Goal: Browse casually

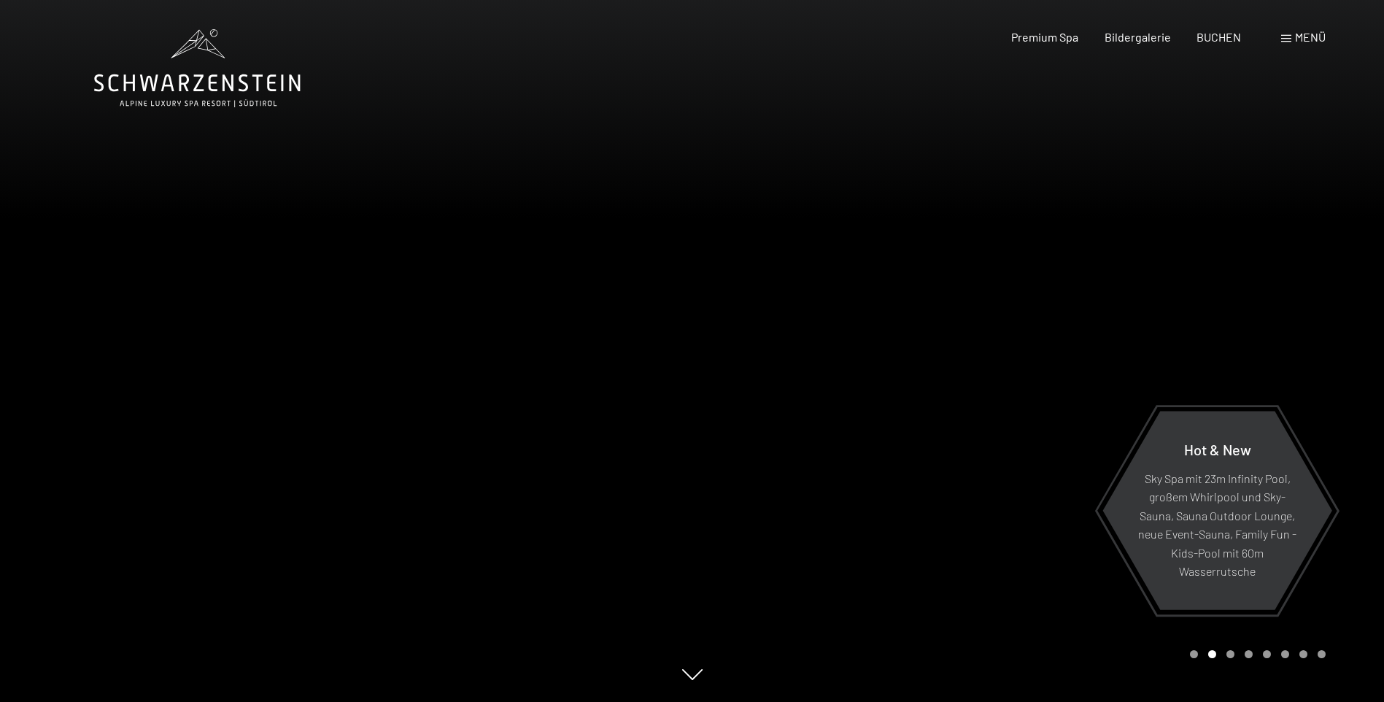
click at [963, 382] on div at bounding box center [1038, 351] width 692 height 702
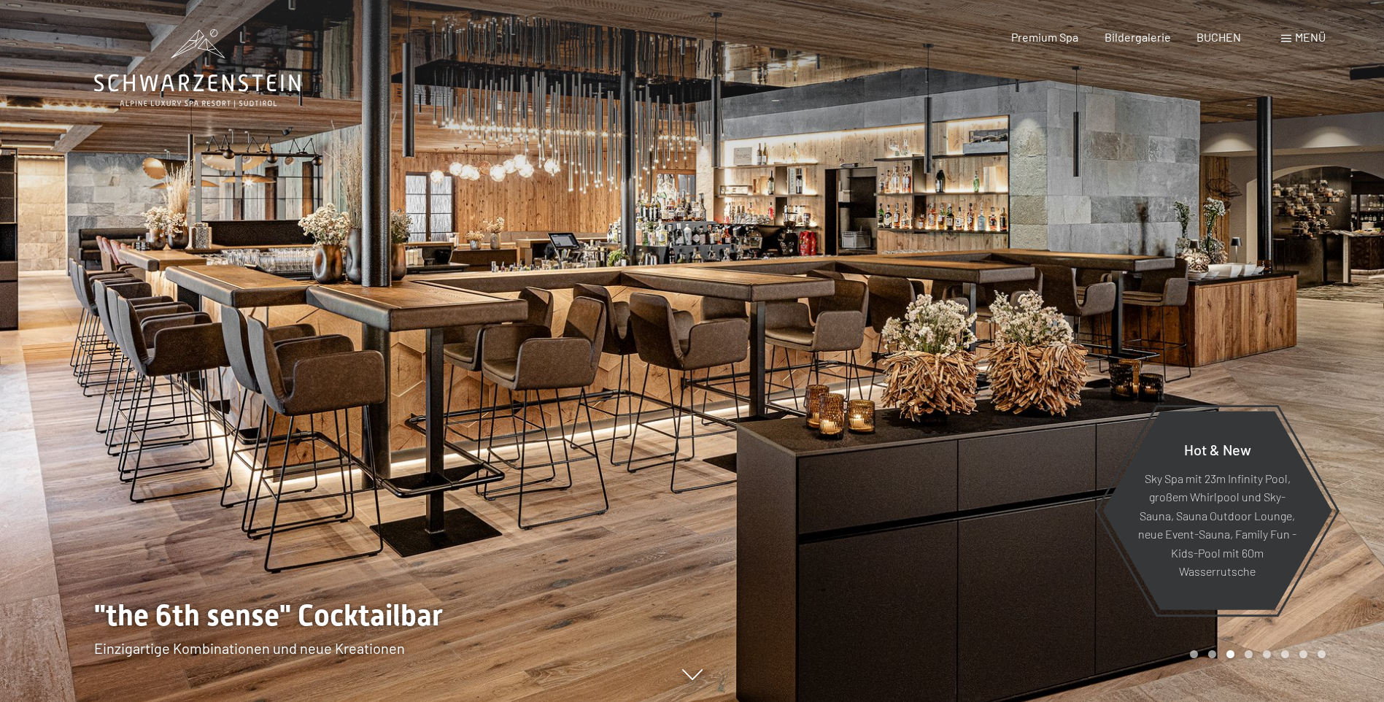
click at [671, 404] on div at bounding box center [346, 351] width 692 height 702
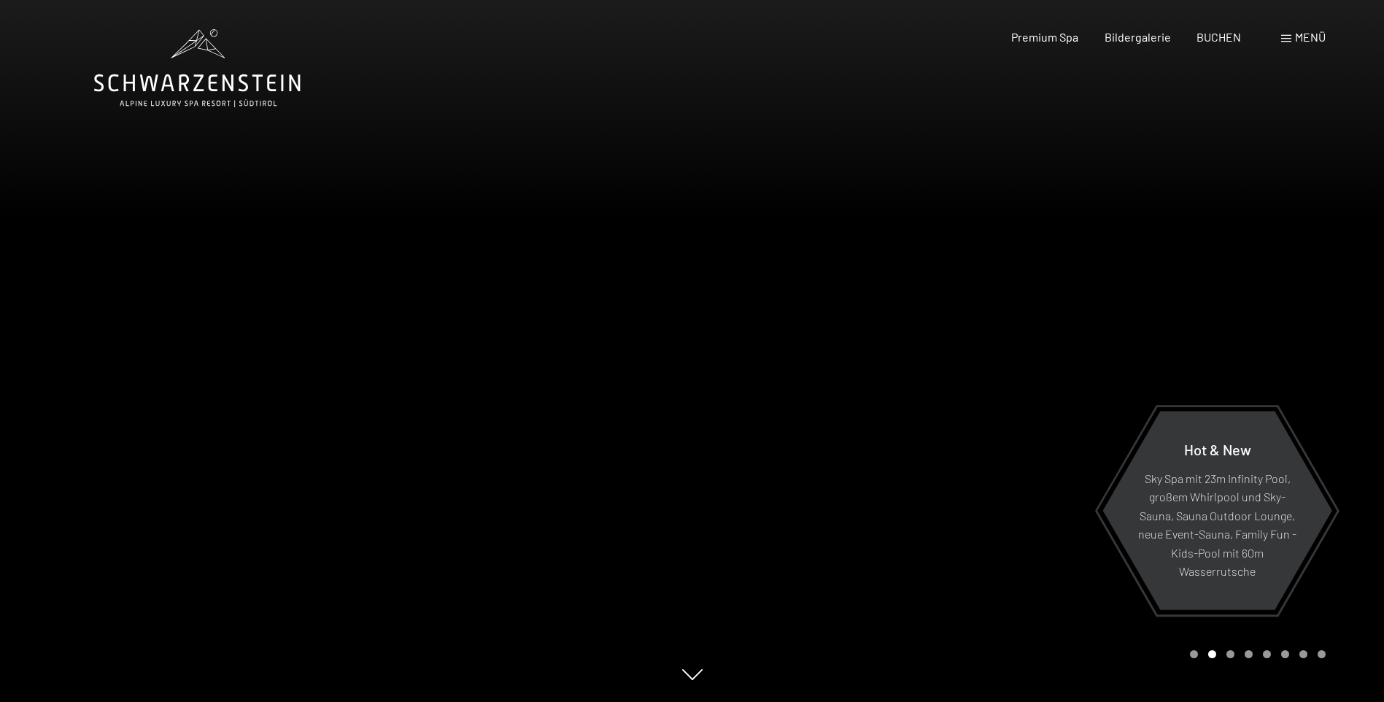
click at [630, 370] on div at bounding box center [346, 351] width 692 height 702
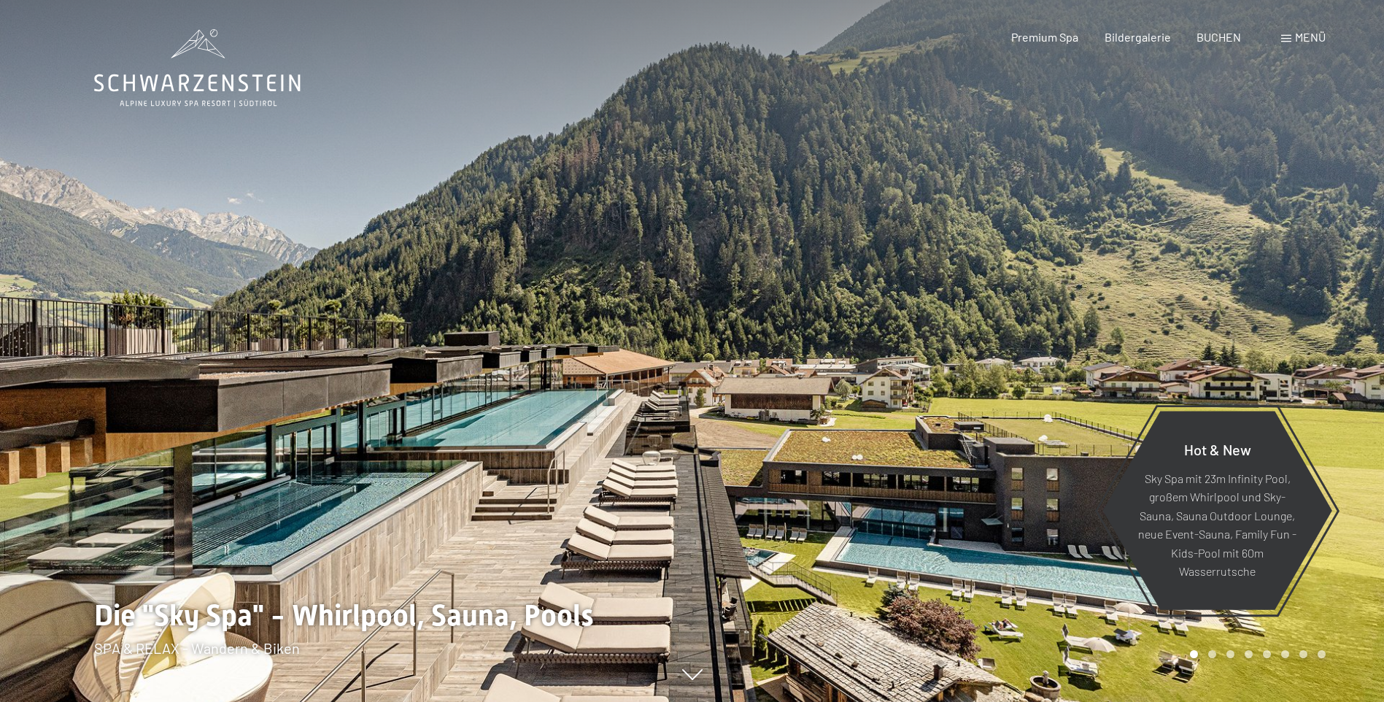
click at [694, 406] on div at bounding box center [1038, 351] width 692 height 702
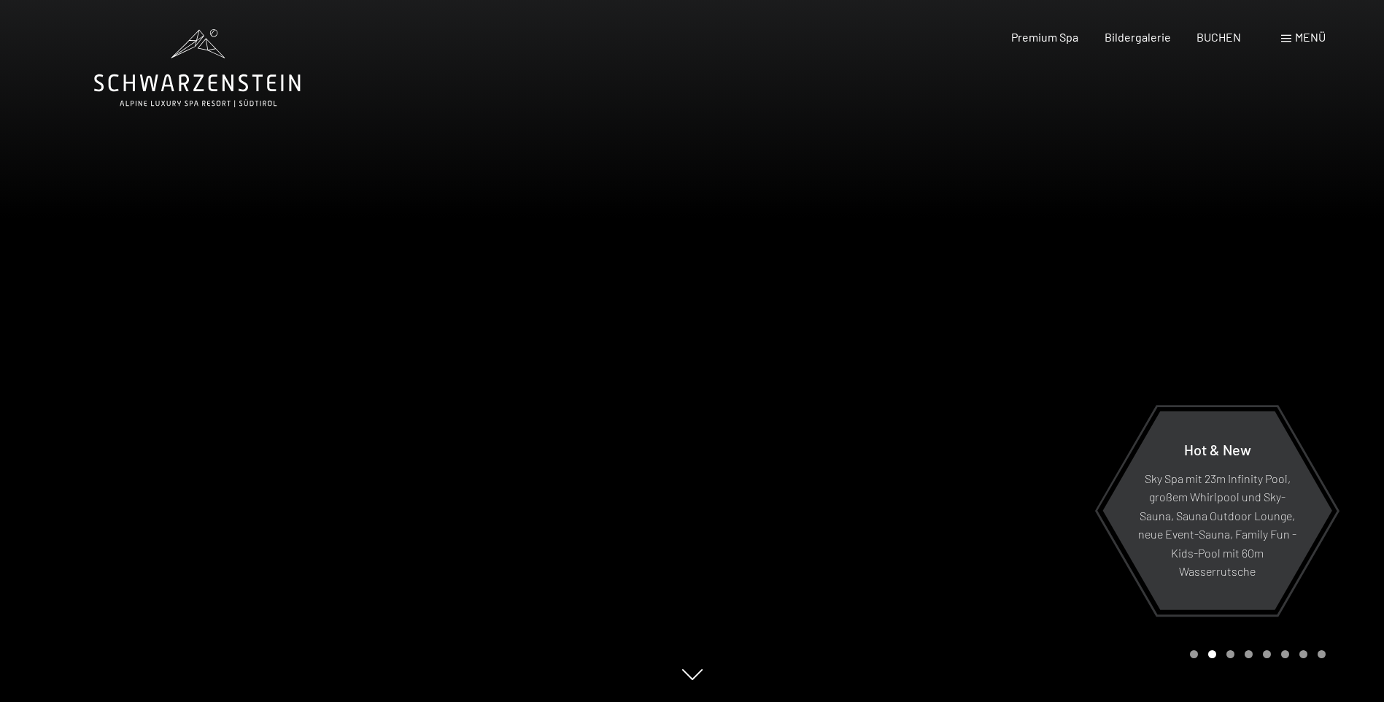
click at [693, 406] on div at bounding box center [1038, 351] width 692 height 702
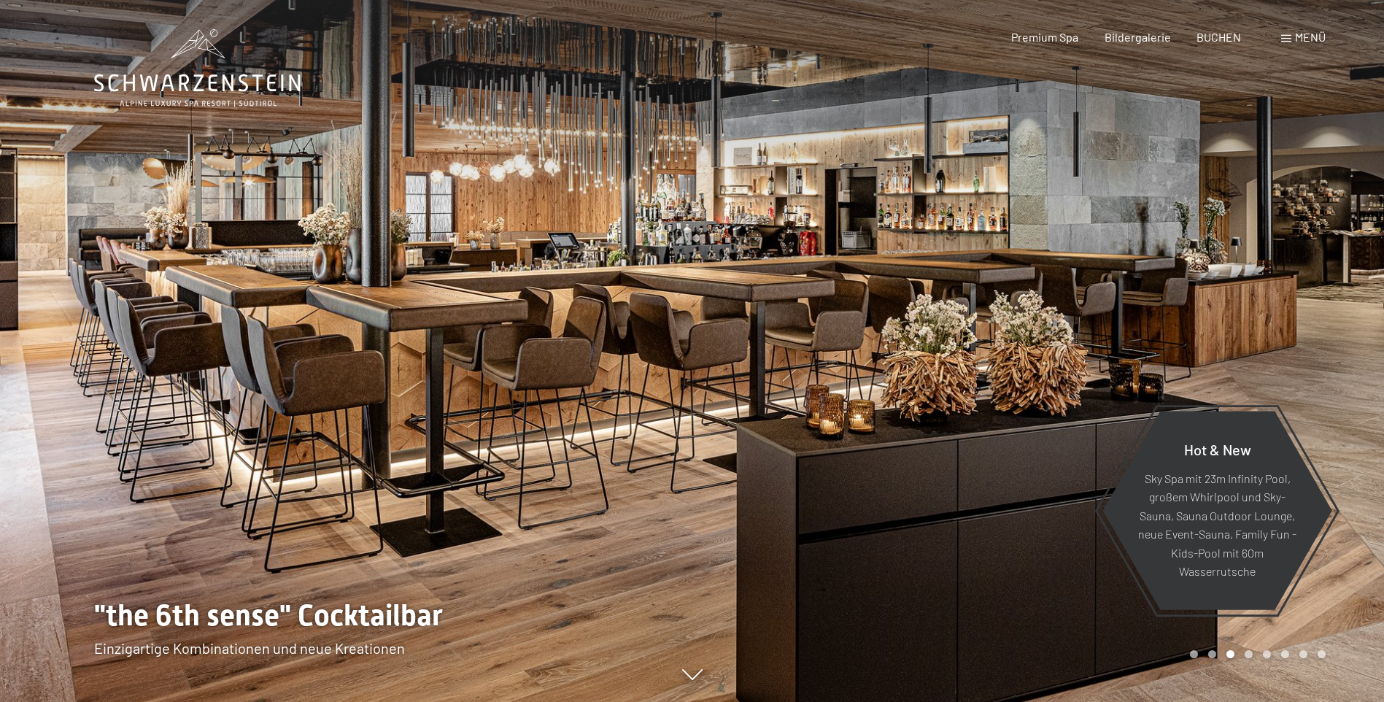
click at [693, 406] on div at bounding box center [1038, 351] width 692 height 702
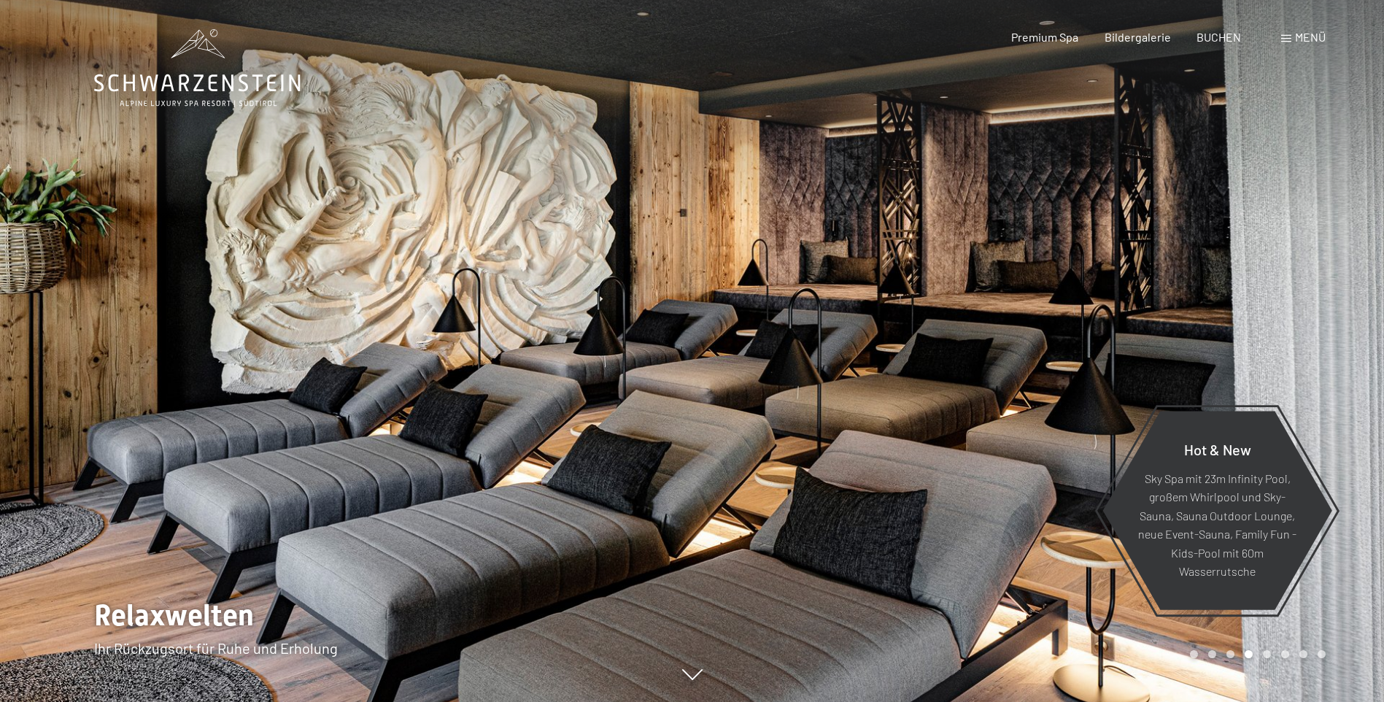
click at [693, 406] on div at bounding box center [1038, 351] width 692 height 702
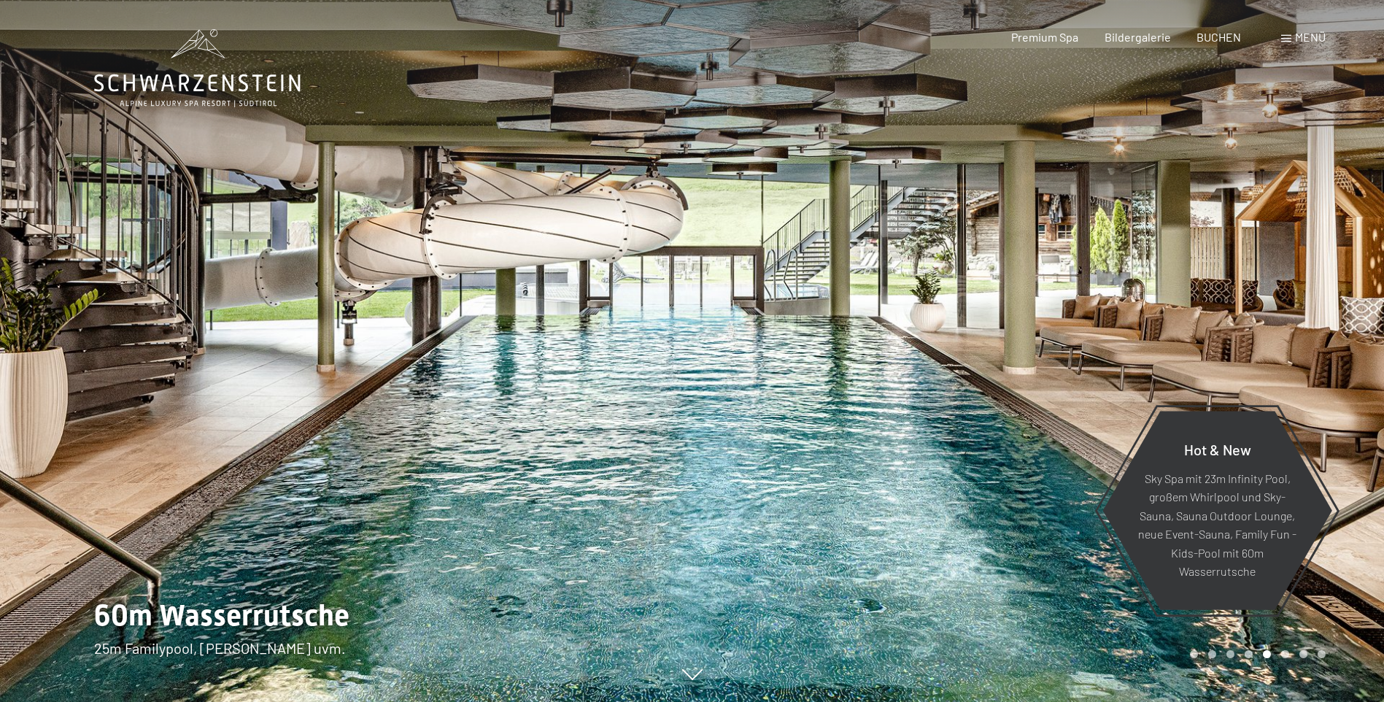
click at [693, 406] on div at bounding box center [1038, 351] width 692 height 702
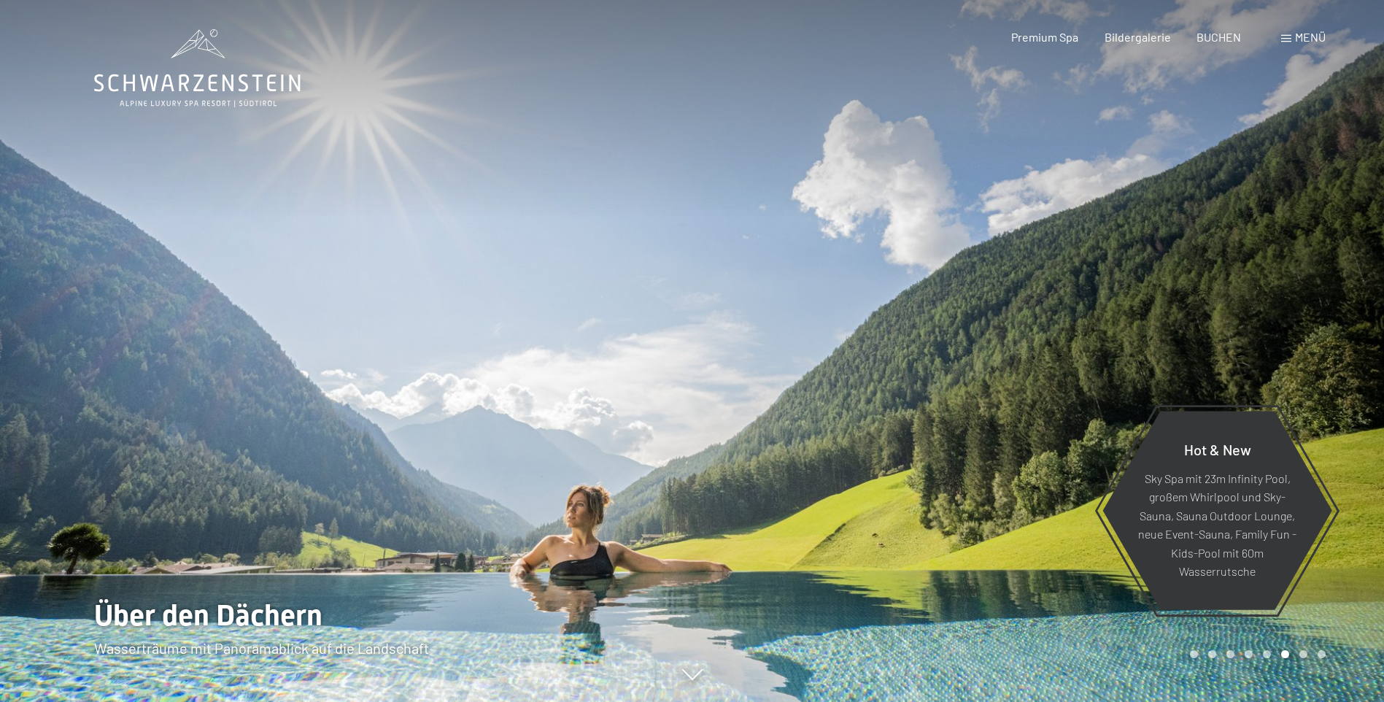
click at [693, 406] on div at bounding box center [1038, 351] width 692 height 702
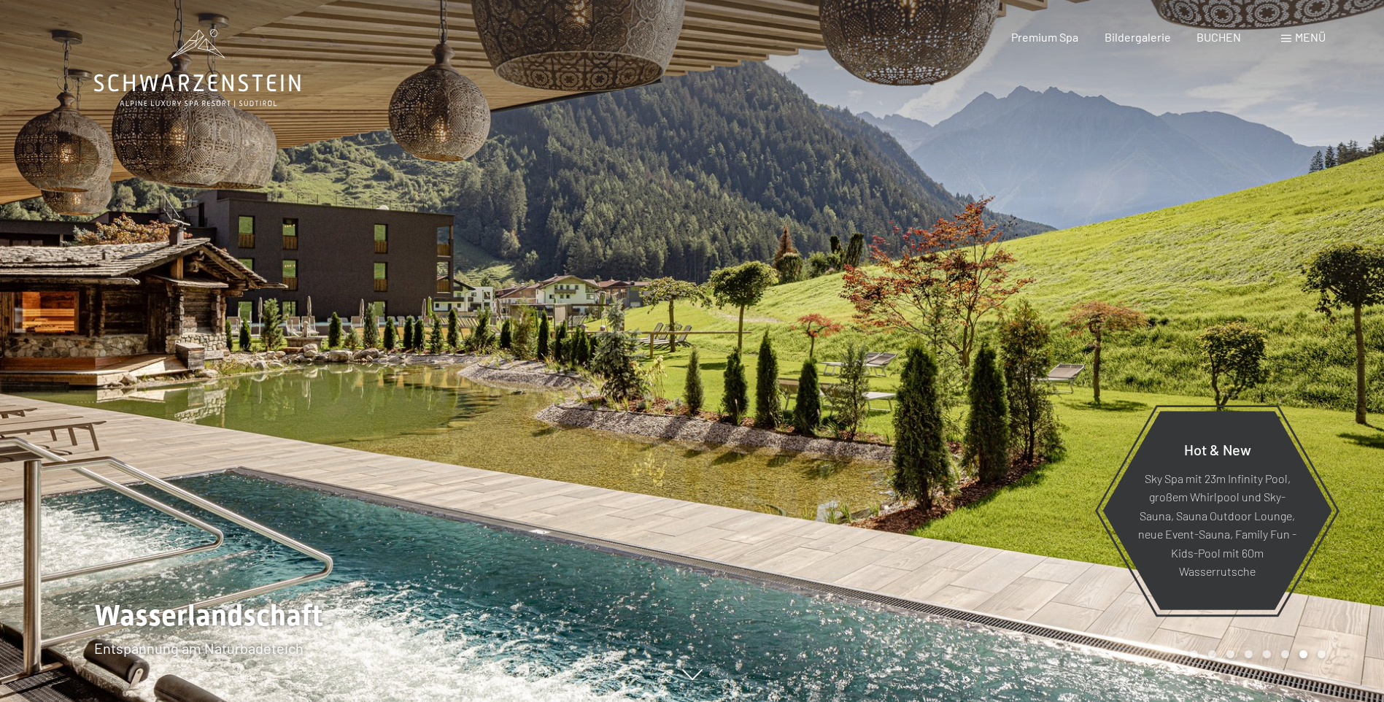
click at [693, 406] on div at bounding box center [1038, 351] width 692 height 702
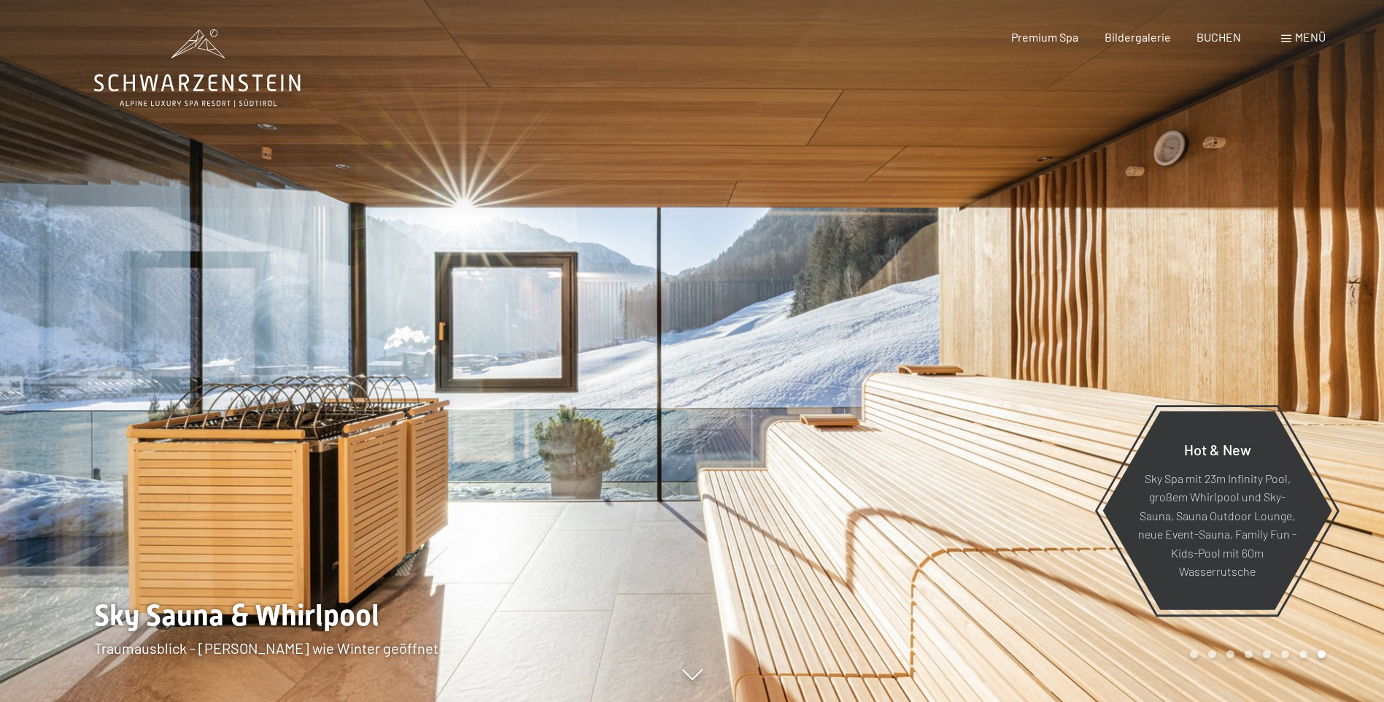
click at [693, 406] on div at bounding box center [1038, 351] width 692 height 702
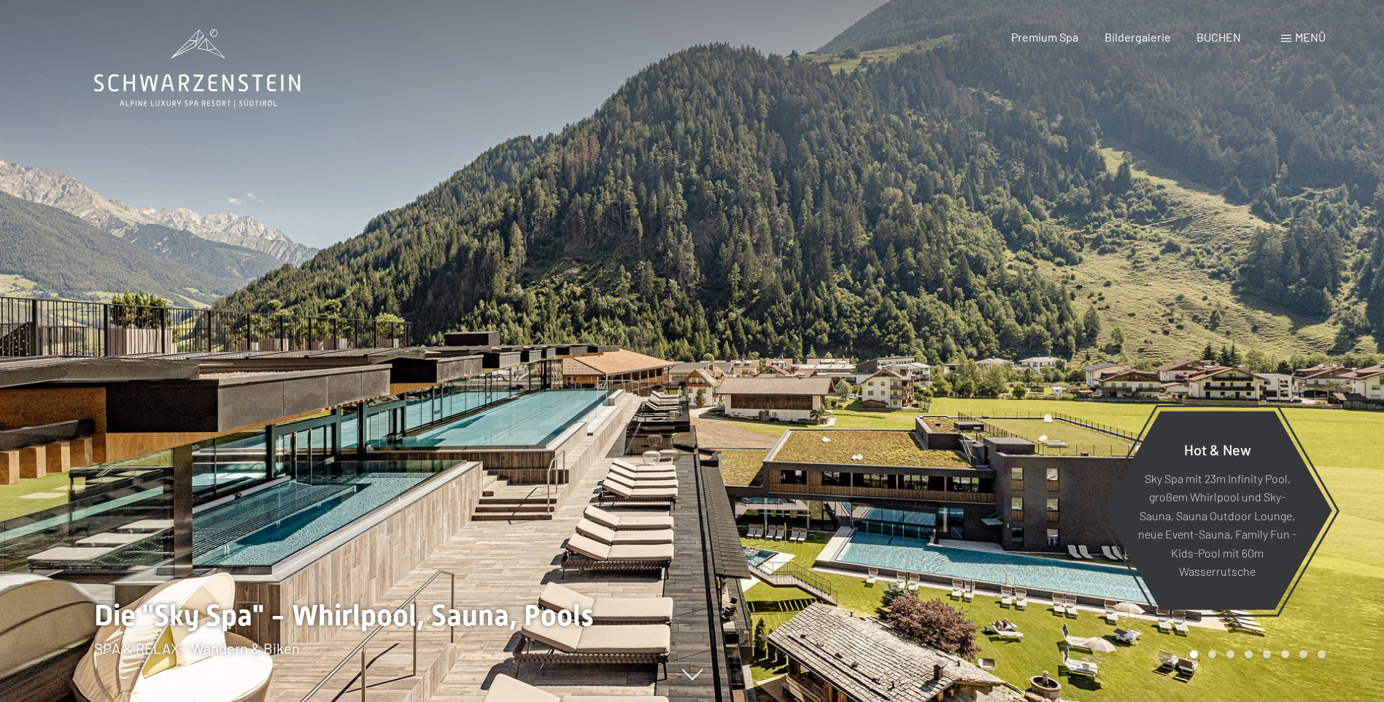
click at [693, 406] on div at bounding box center [1038, 351] width 692 height 702
